Goal: Transaction & Acquisition: Purchase product/service

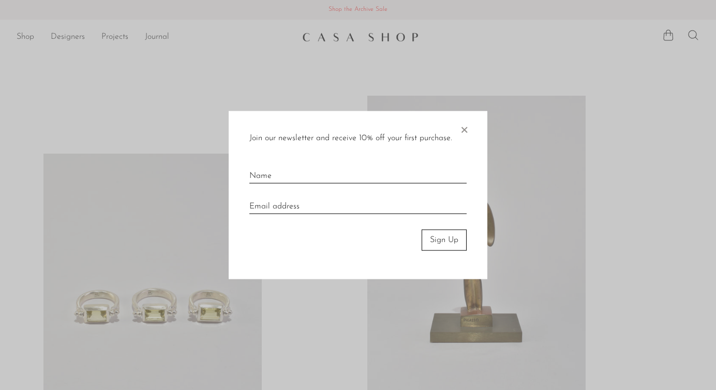
click at [462, 126] on span "×" at bounding box center [464, 127] width 10 height 33
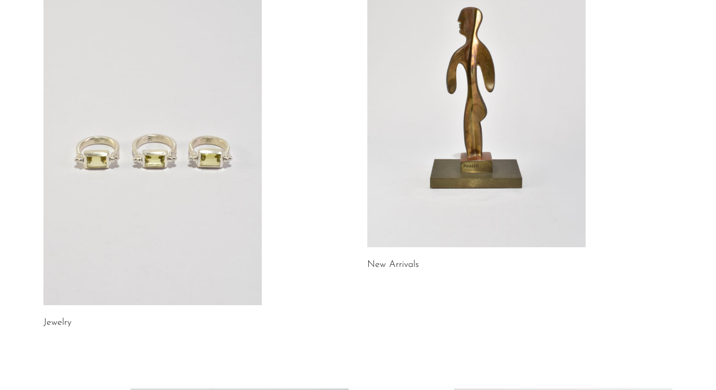
scroll to position [155, 0]
click at [173, 158] on link at bounding box center [152, 151] width 218 height 306
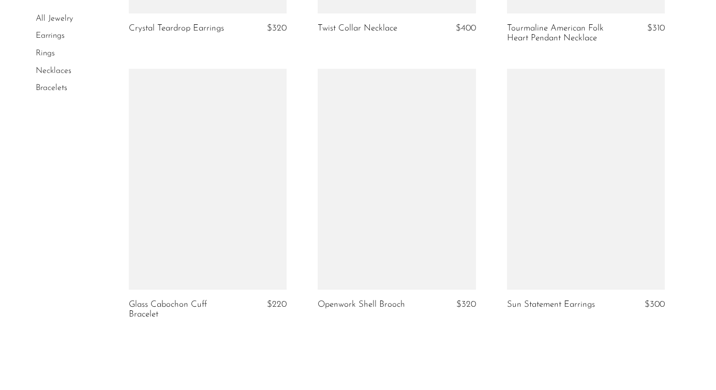
scroll to position [3195, 0]
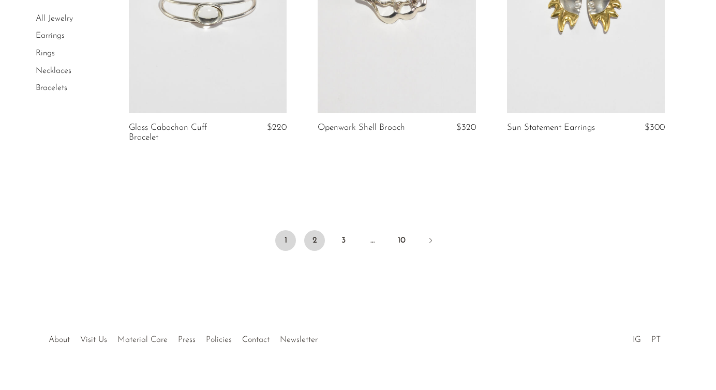
click at [320, 230] on link "2" at bounding box center [314, 240] width 21 height 21
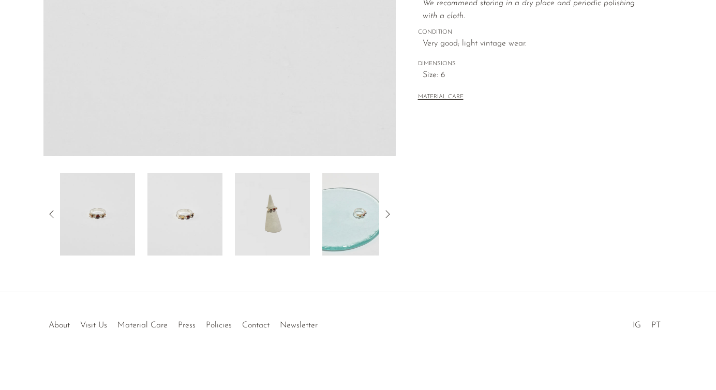
scroll to position [280, 0]
click at [172, 219] on img at bounding box center [184, 213] width 75 height 83
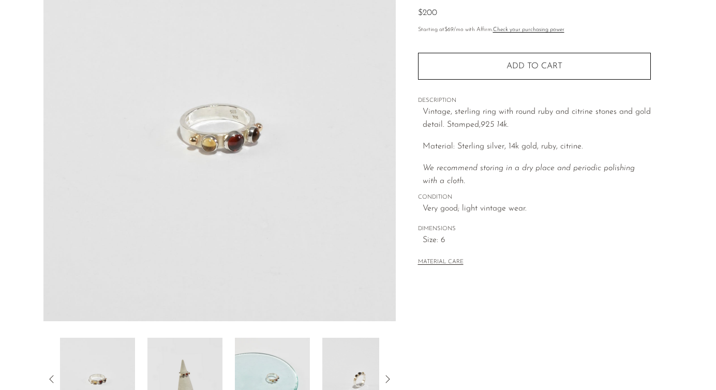
scroll to position [46, 0]
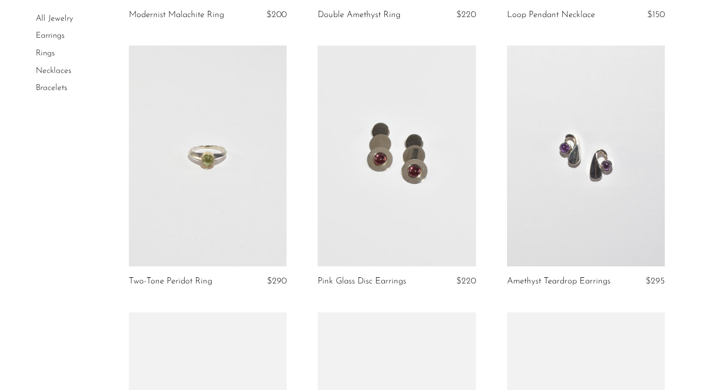
scroll to position [711, 0]
